Goal: Task Accomplishment & Management: Use online tool/utility

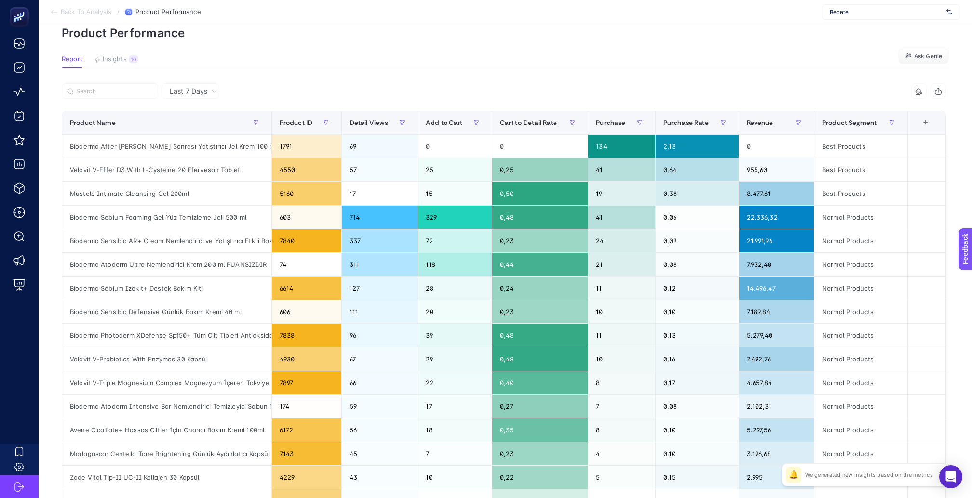
click at [921, 13] on span "Recete" at bounding box center [886, 12] width 113 height 8
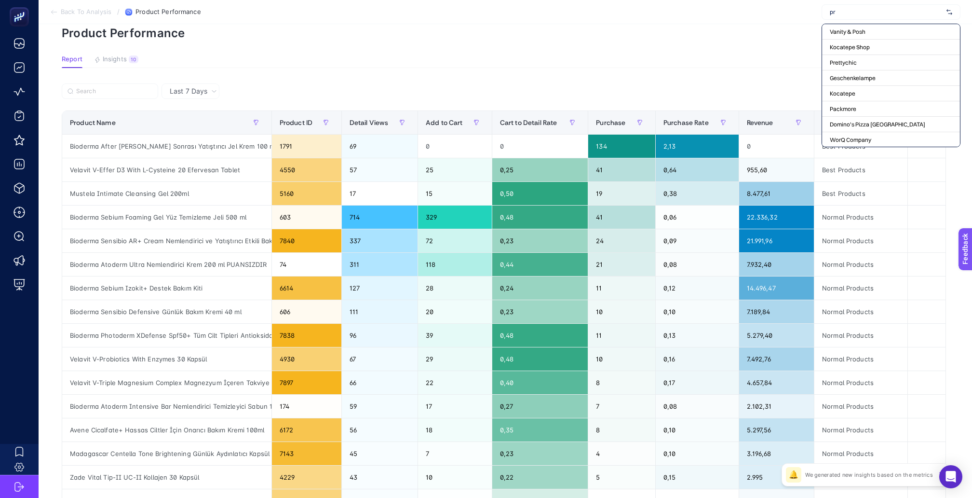
type input "pro"
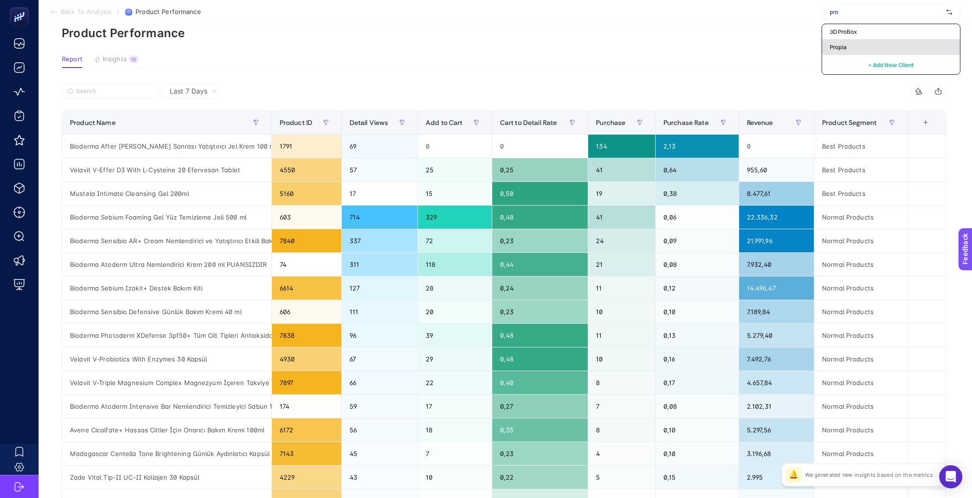
click at [860, 41] on div "Propia" at bounding box center [891, 47] width 138 height 15
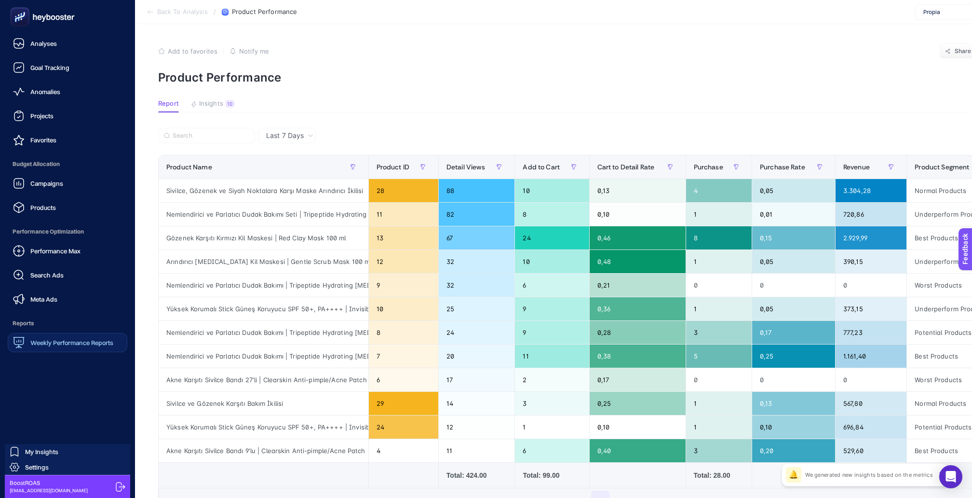
click at [34, 337] on div "Weekly Performance Reports" at bounding box center [63, 343] width 100 height 12
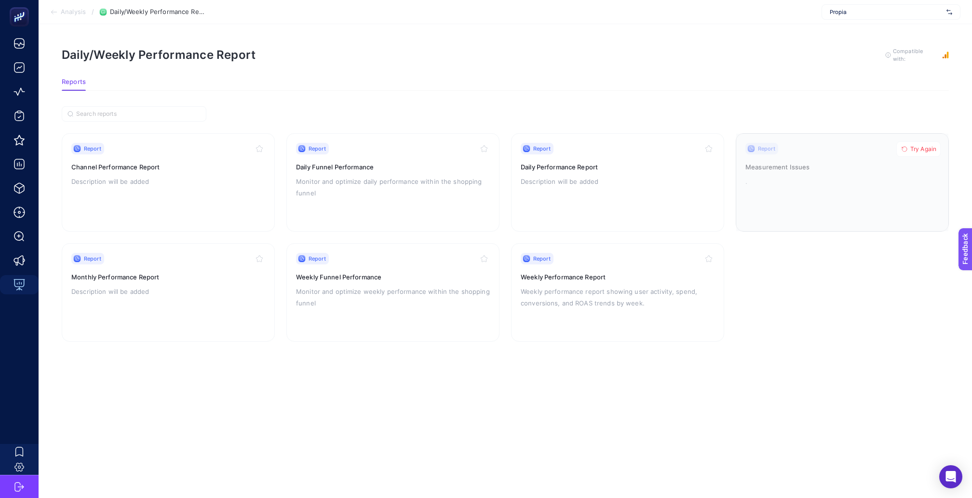
click at [835, 156] on div at bounding box center [842, 182] width 212 height 97
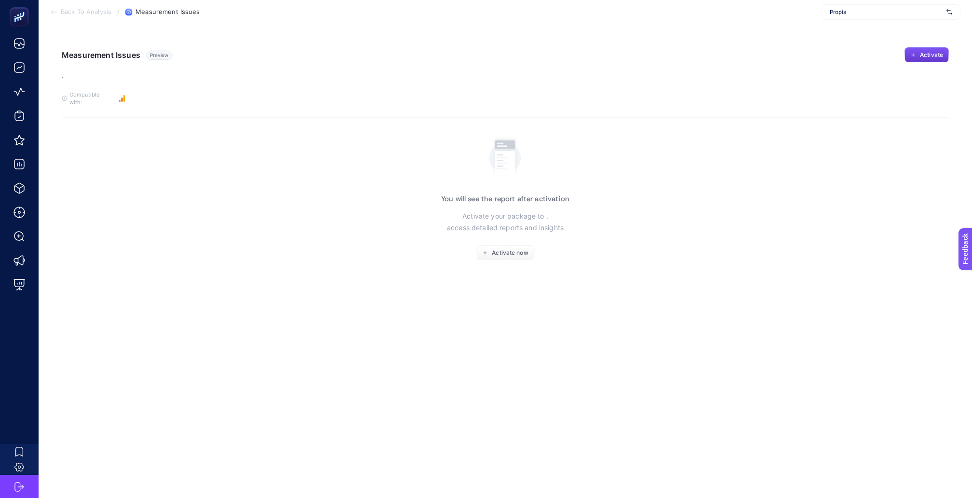
click at [936, 54] on span "Activate" at bounding box center [931, 55] width 23 height 8
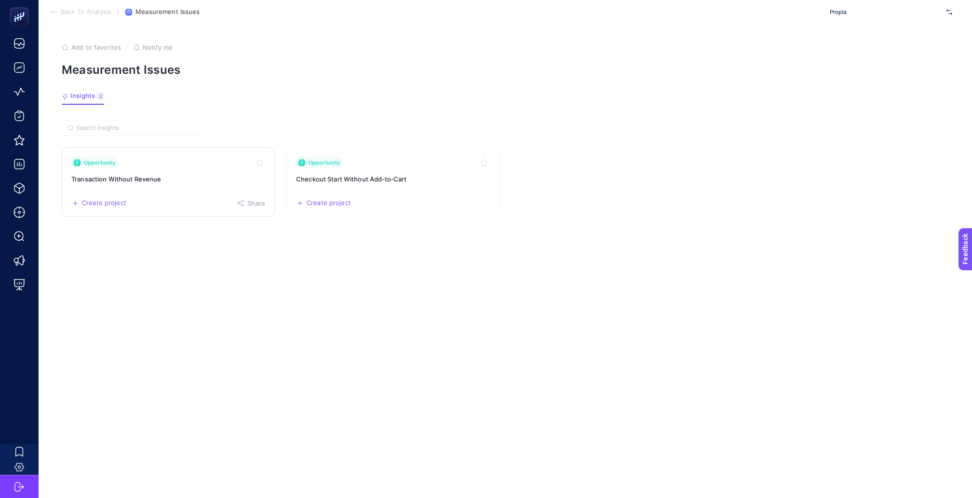
click at [222, 175] on link "Opportunity Transaction Without Revenue Create project Share" at bounding box center [168, 181] width 213 height 69
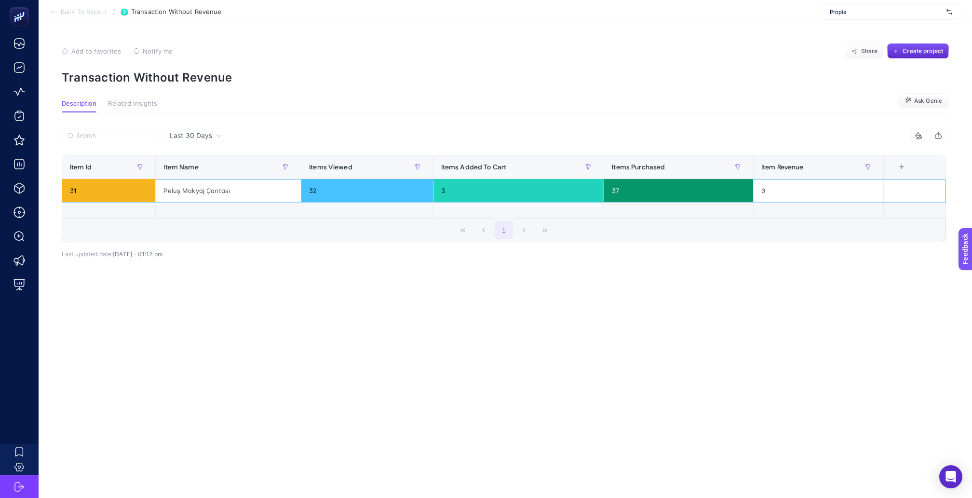
click at [195, 180] on div "Peluş Makyaj Çantası" at bounding box center [228, 190] width 145 height 23
click at [67, 8] on span "Back To Report" at bounding box center [84, 12] width 46 height 8
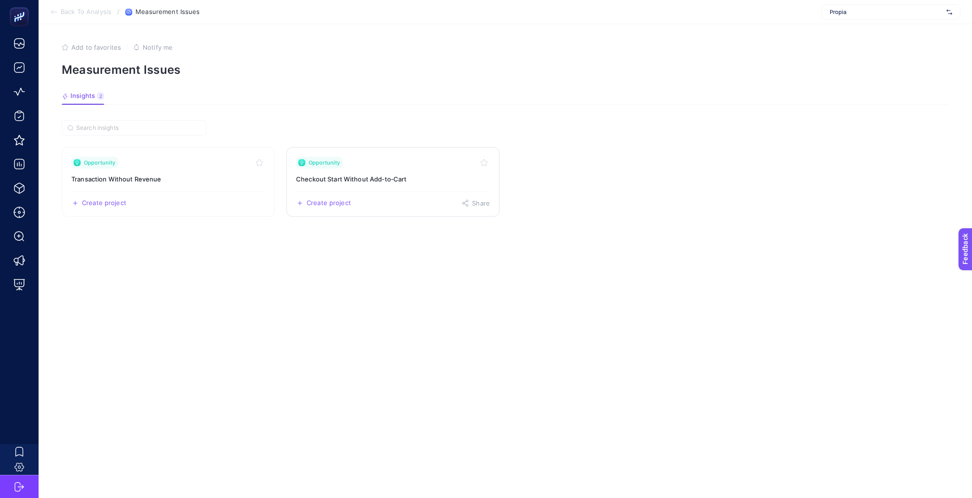
click at [407, 174] on h3 "Checkout Start Without Add‑to‑Cart" at bounding box center [393, 179] width 194 height 10
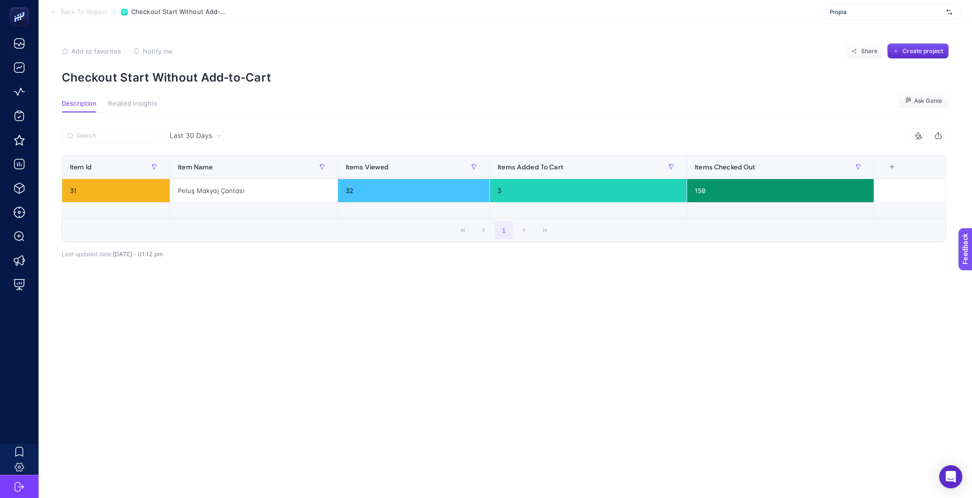
click at [76, 13] on span "Back To Report" at bounding box center [84, 12] width 46 height 8
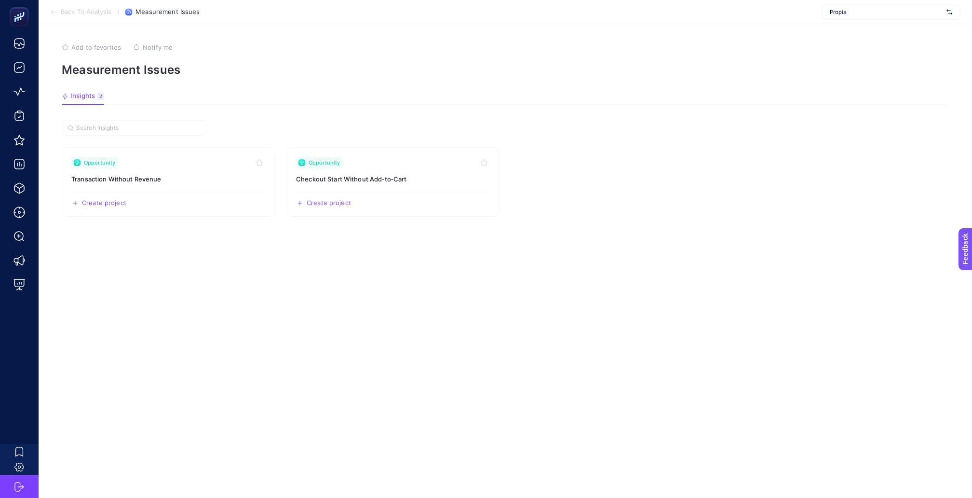
click at [72, 15] on span "Back To Analysis" at bounding box center [86, 12] width 51 height 8
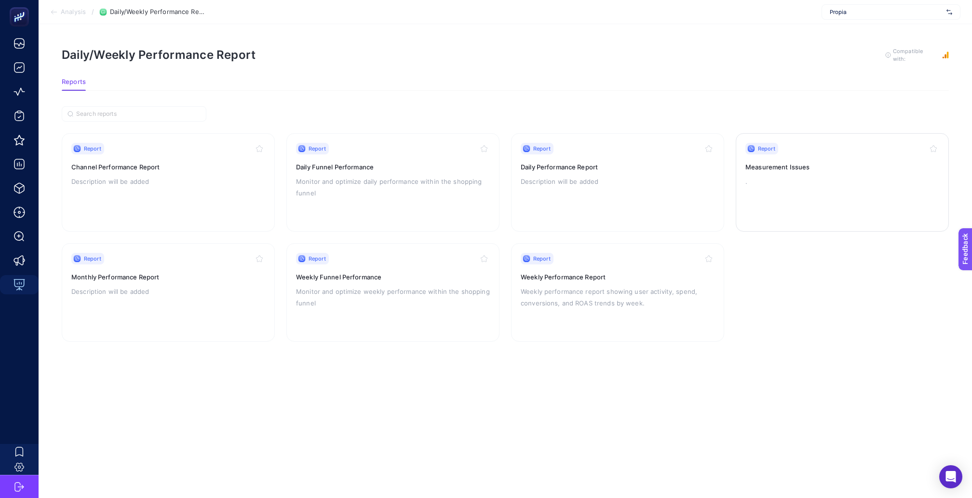
click at [804, 175] on p "." at bounding box center [842, 181] width 194 height 12
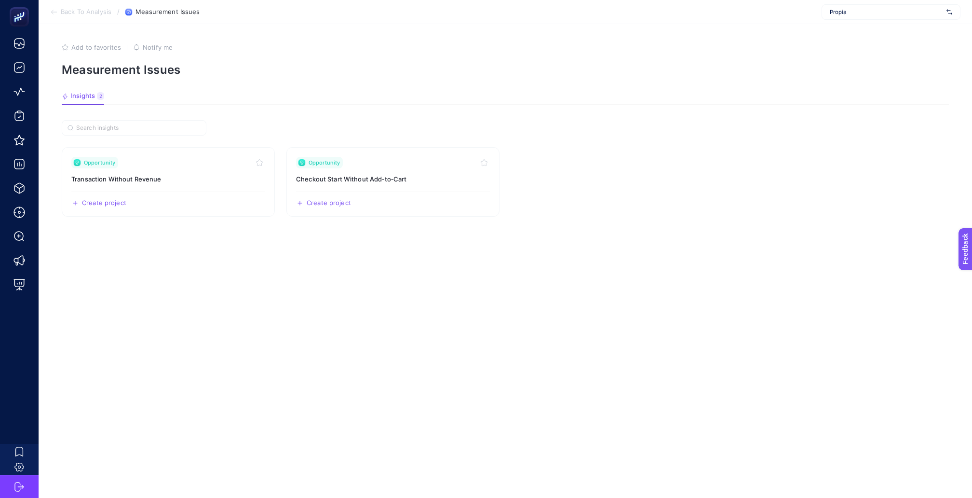
click at [103, 92] on section "Insights 2 We generated new insights based on the metrics" at bounding box center [505, 98] width 887 height 13
click at [84, 92] on span "Insights" at bounding box center [82, 96] width 25 height 8
click at [152, 92] on div "We generated new insights based on the metrics" at bounding box center [179, 96] width 139 height 18
click at [850, 10] on span "Propia" at bounding box center [886, 12] width 113 height 8
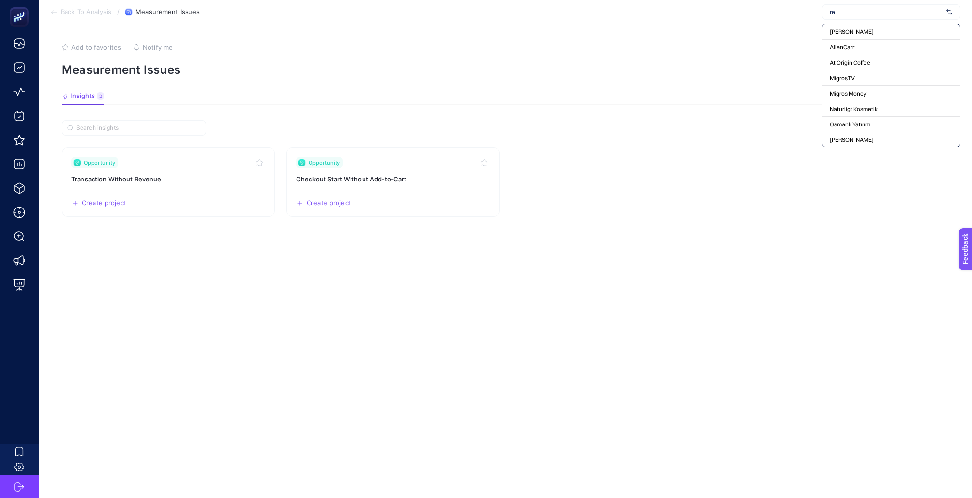
type input "rec"
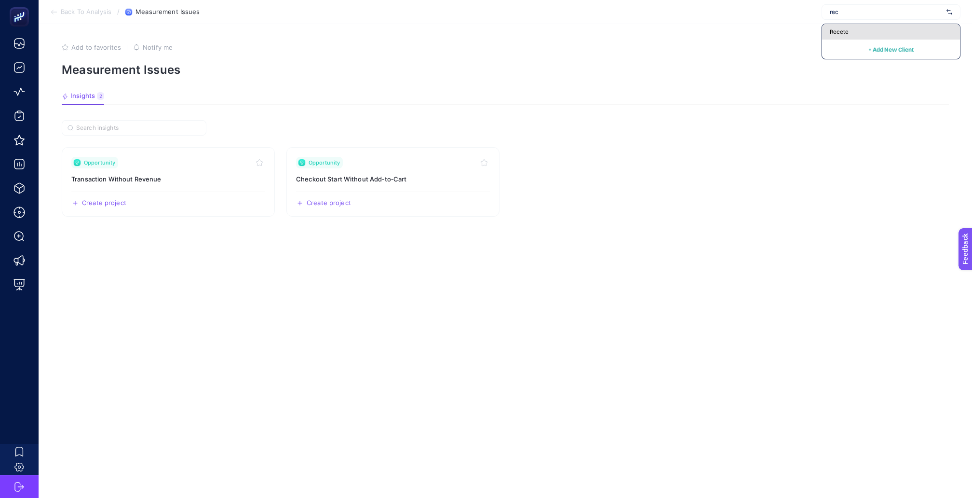
click at [850, 34] on div "Recete" at bounding box center [891, 31] width 138 height 15
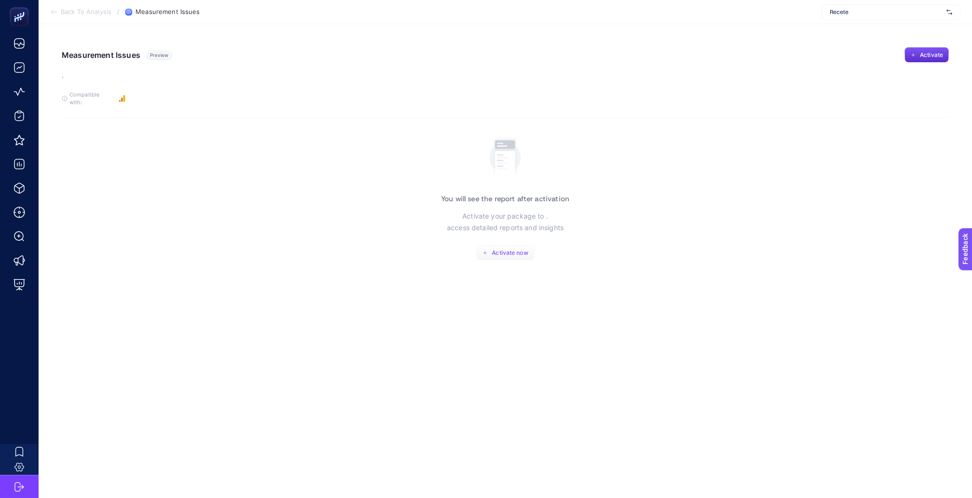
click at [503, 249] on span "Activate now" at bounding box center [510, 253] width 36 height 8
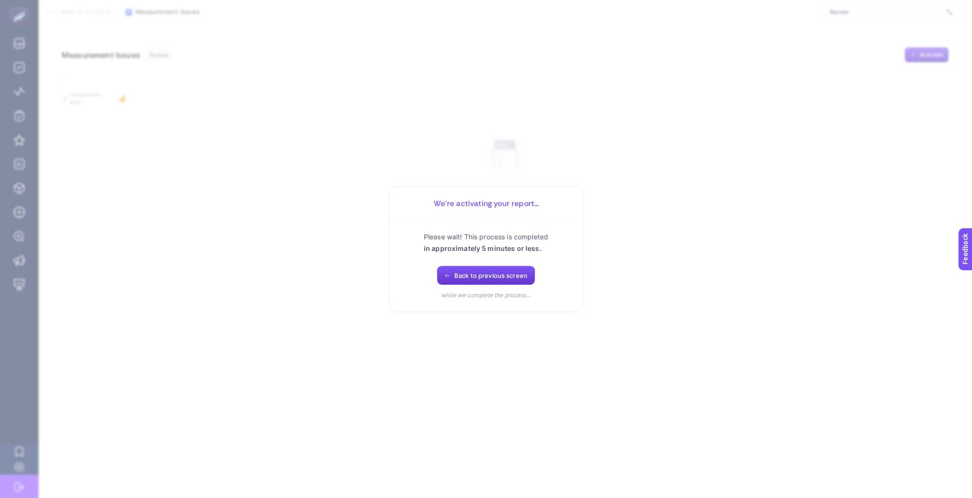
click at [500, 277] on span "Back to previous screen" at bounding box center [490, 275] width 73 height 8
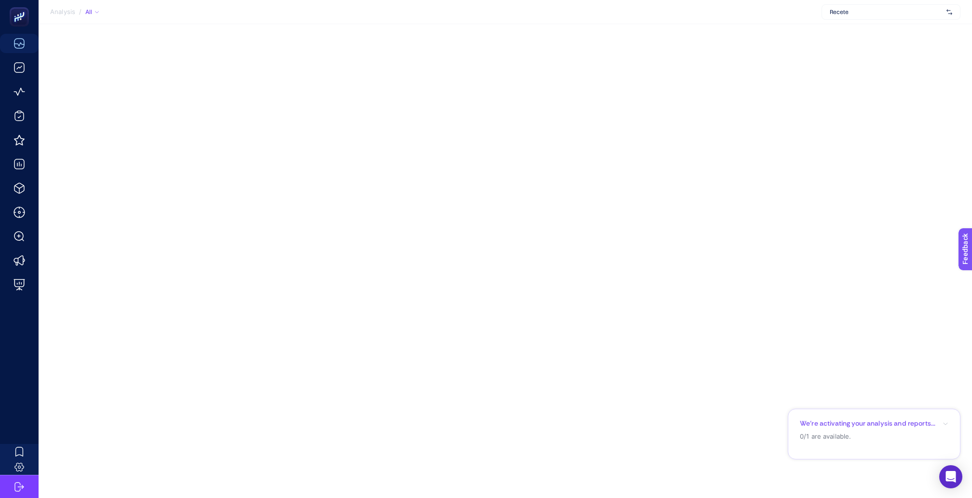
click at [904, 9] on span "Recete" at bounding box center [886, 12] width 113 height 8
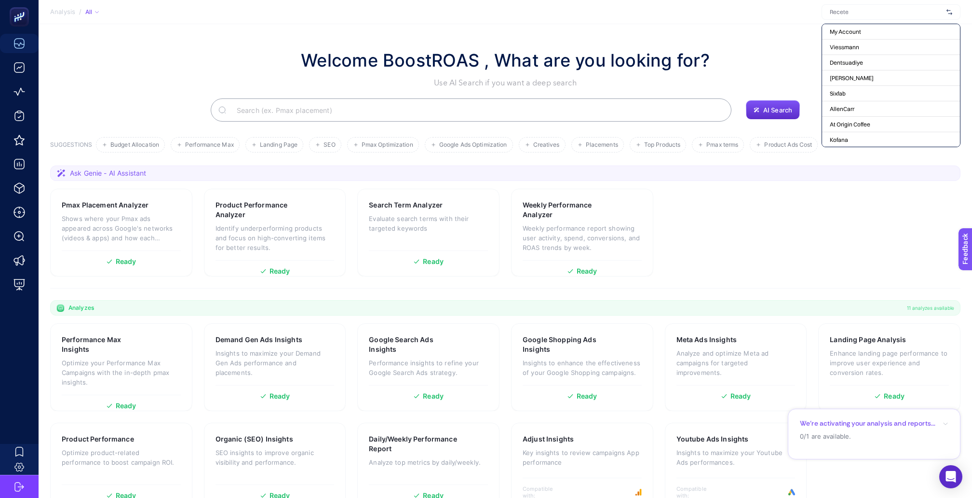
click at [762, 179] on section "Ask Genie - AI Assistant Pmax Placement Analyzer Shows where your Pmax ads appe…" at bounding box center [505, 226] width 910 height 123
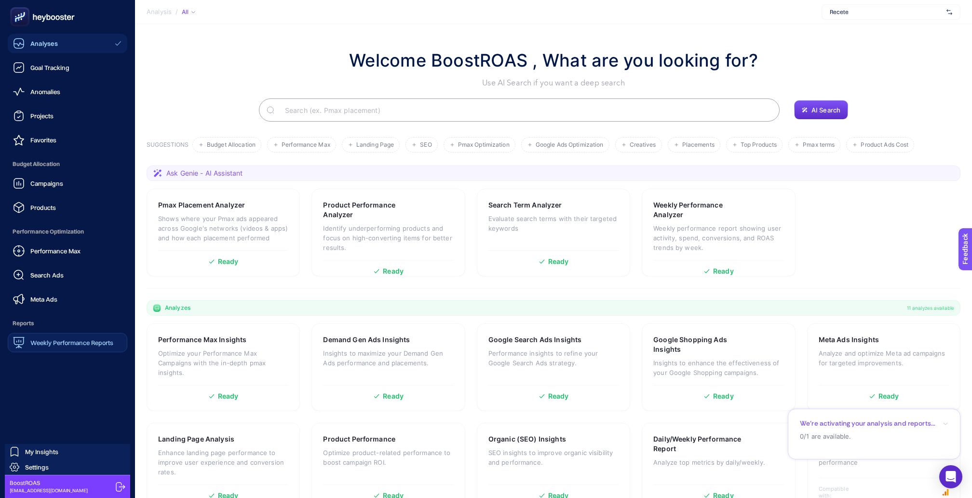
click at [34, 338] on span "Weekly Performance Reports" at bounding box center [71, 342] width 83 height 8
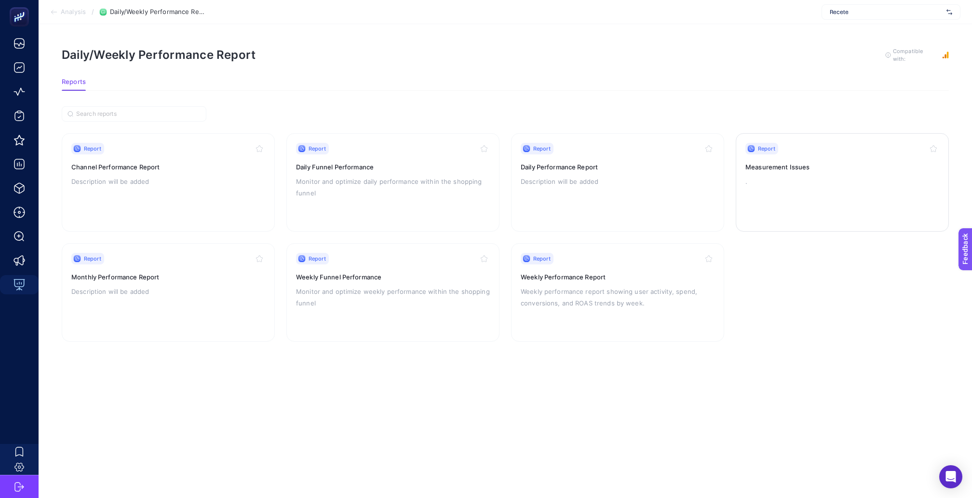
click at [814, 162] on h3 "Measurement Issues" at bounding box center [842, 167] width 194 height 10
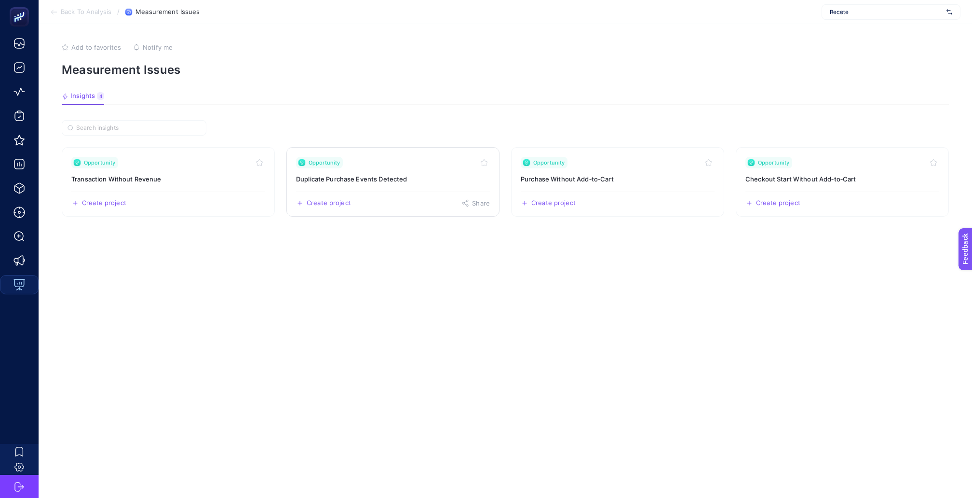
click at [417, 164] on link "Opportunity Duplicate Purchase Events Detected Create project Share" at bounding box center [392, 181] width 213 height 69
click at [205, 164] on link "Opportunity Transaction Without Revenue Create project Share" at bounding box center [168, 181] width 213 height 69
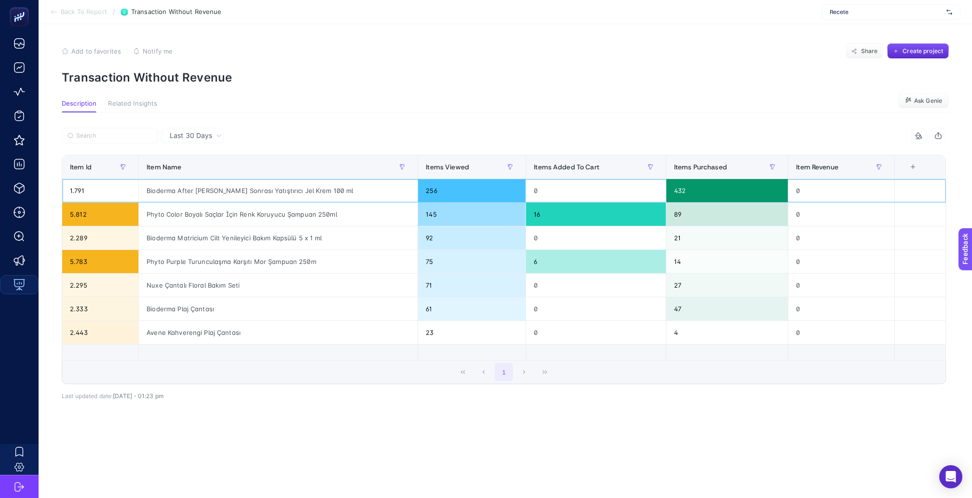
click at [184, 182] on div "Bioderma After [PERSON_NAME] Sonrası Yatıştırıcı Jel Krem 100 ml" at bounding box center [278, 190] width 279 height 23
click at [182, 202] on div "Phyto Color Boyalı Saçlar İçin Renk Koruyucu Şampuan 250ml" at bounding box center [278, 213] width 279 height 23
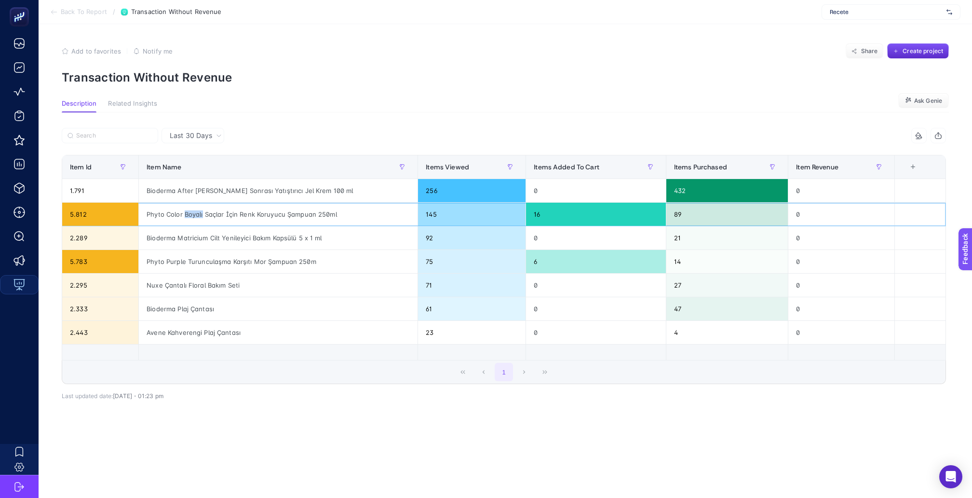
click at [182, 202] on div "Phyto Color Boyalı Saçlar İçin Renk Koruyucu Şampuan 250ml" at bounding box center [278, 213] width 279 height 23
click at [182, 226] on div "Bioderma Matricium Cilt Yenileyici Bakım Kapsülü 5 x 1 ml" at bounding box center [278, 237] width 279 height 23
click at [184, 297] on div "Bioderma Plaj Çantası" at bounding box center [278, 308] width 279 height 23
click at [187, 321] on div "Avene Kahverengi Plaj Çantası" at bounding box center [278, 332] width 279 height 23
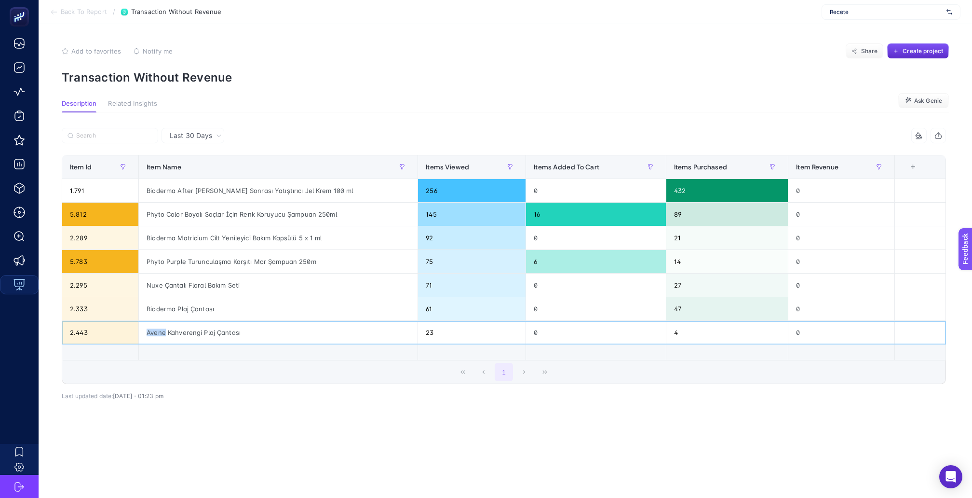
click at [187, 321] on div "Avene Kahverengi Plaj Çantası" at bounding box center [278, 332] width 279 height 23
click at [193, 254] on div "Phyto Purple Turunculaşma Karşıtı Mor Şampuan 250m" at bounding box center [278, 261] width 279 height 23
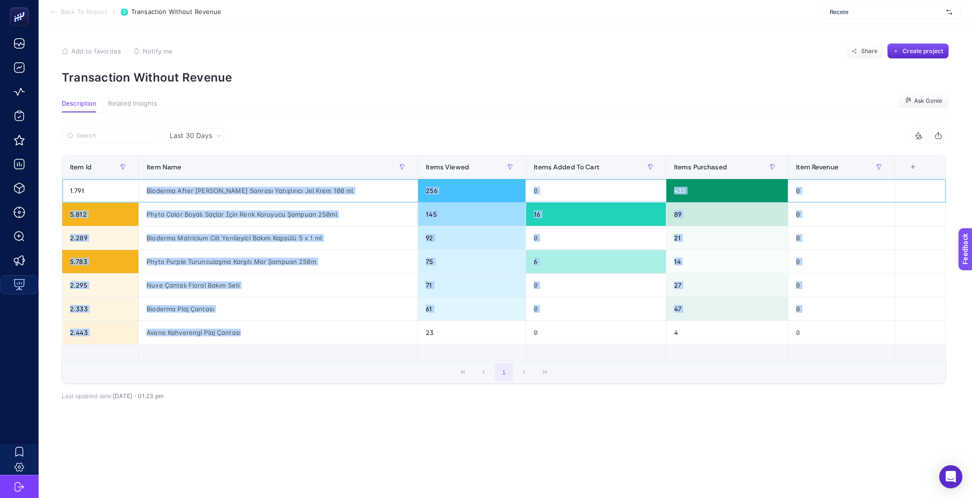
drag, startPoint x: 144, startPoint y: 178, endPoint x: 218, endPoint y: 322, distance: 161.1
click at [218, 322] on tbody "1.791 Bioderma After [PERSON_NAME] Sonrası Yatıştırıcı Jel Krem 100 ml 256 0 43…" at bounding box center [504, 261] width 884 height 165
click at [273, 321] on div "Avene Kahverengi Plaj Çantası" at bounding box center [278, 332] width 279 height 23
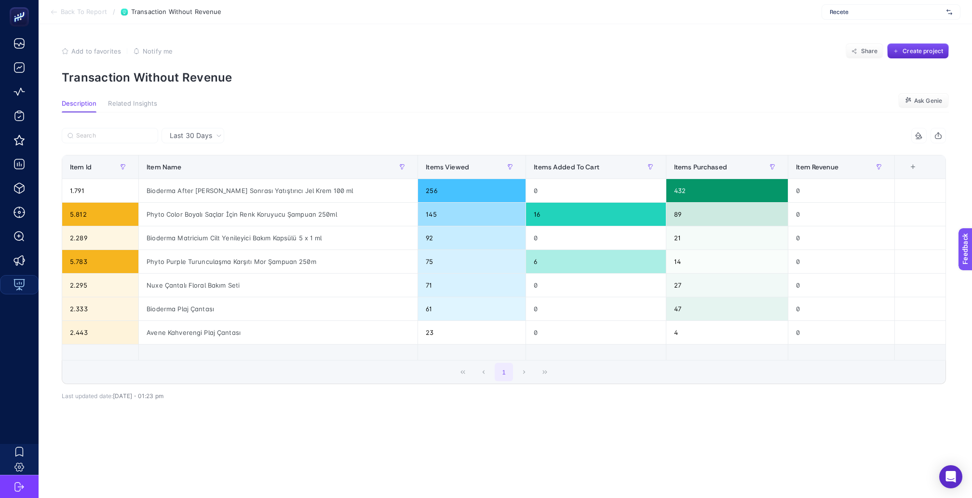
click at [938, 132] on icon "button" at bounding box center [938, 136] width 8 height 8
click at [188, 184] on div "Bioderma After [PERSON_NAME] Sonrası Yatıştırıcı Jel Krem 100 ml" at bounding box center [278, 190] width 279 height 23
click at [187, 202] on div "Phyto Color Boyalı Saçlar İçin Renk Koruyucu Şampuan 250ml" at bounding box center [278, 213] width 279 height 23
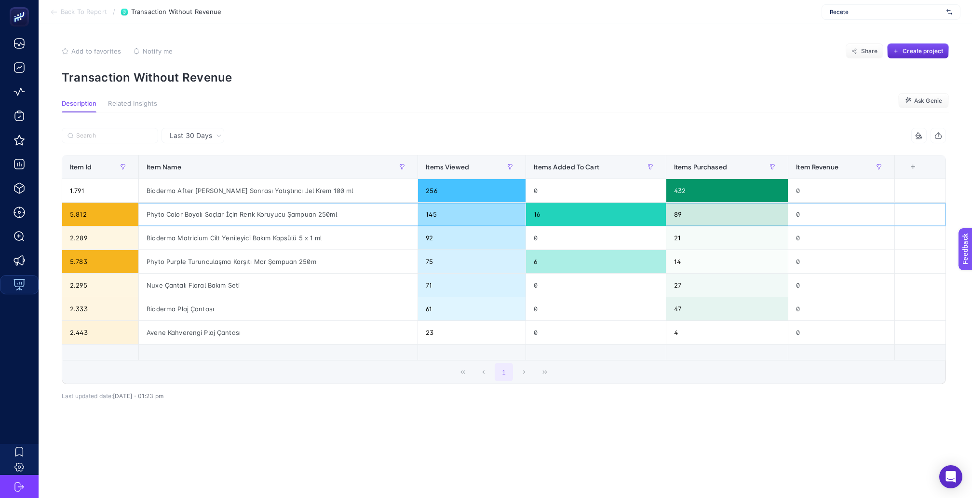
click at [187, 202] on div "Phyto Color Boyalı Saçlar İçin Renk Koruyucu Şampuan 250ml" at bounding box center [278, 213] width 279 height 23
